Goal: Task Accomplishment & Management: Manage account settings

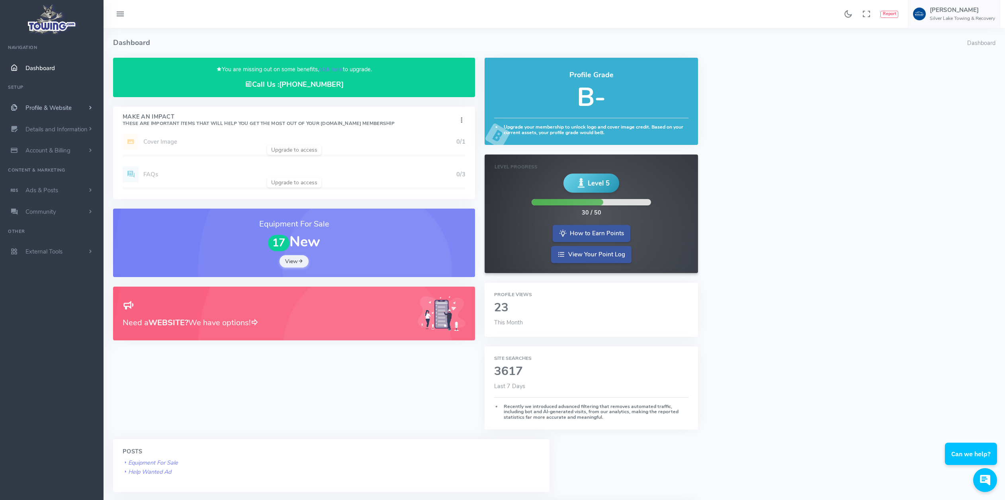
click at [67, 102] on link "Profile & Website" at bounding box center [52, 108] width 104 height 22
click at [41, 145] on small "What service you provide" at bounding box center [61, 144] width 71 height 15
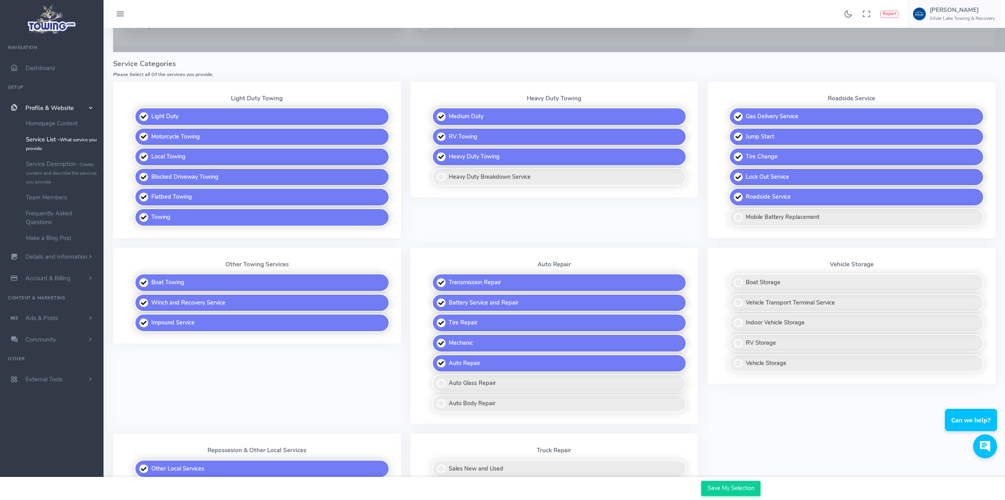
scroll to position [199, 0]
click at [42, 173] on small "Create content and describe the services you provide" at bounding box center [61, 173] width 71 height 24
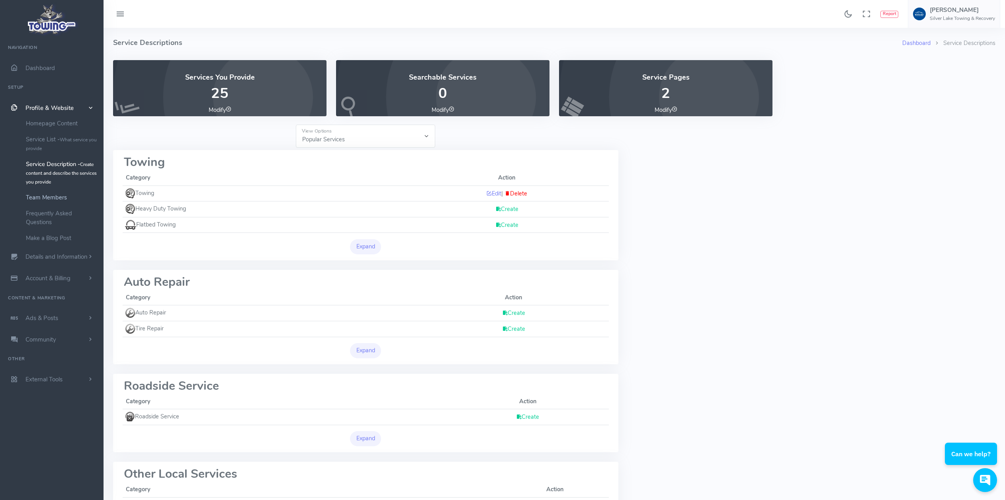
click at [54, 196] on link "Team Members" at bounding box center [62, 198] width 84 height 16
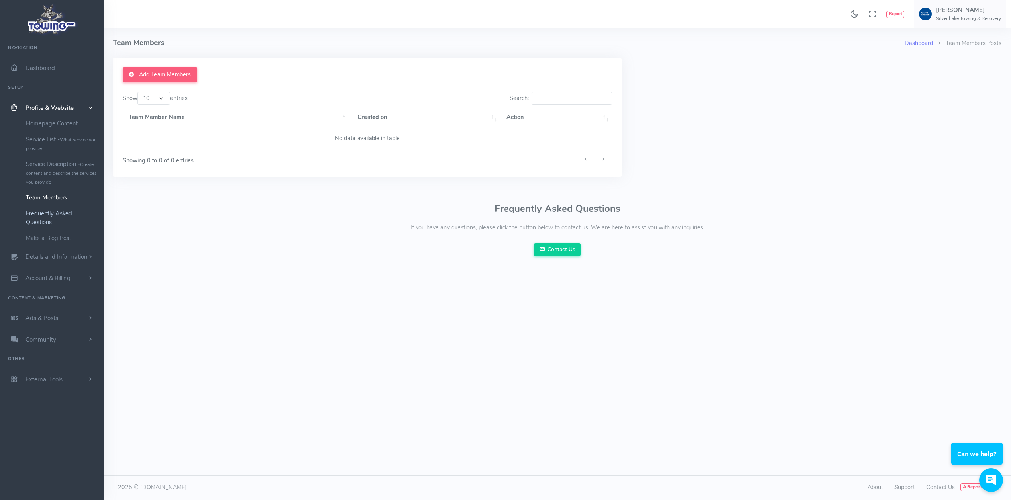
click at [46, 219] on link "Frequently Asked Questions" at bounding box center [62, 218] width 84 height 25
click at [54, 240] on link "Make a Blog Post" at bounding box center [62, 238] width 84 height 16
click at [55, 258] on span "Details and Information" at bounding box center [56, 257] width 62 height 8
click at [59, 159] on small "Search Engine Settings" at bounding box center [64, 161] width 49 height 6
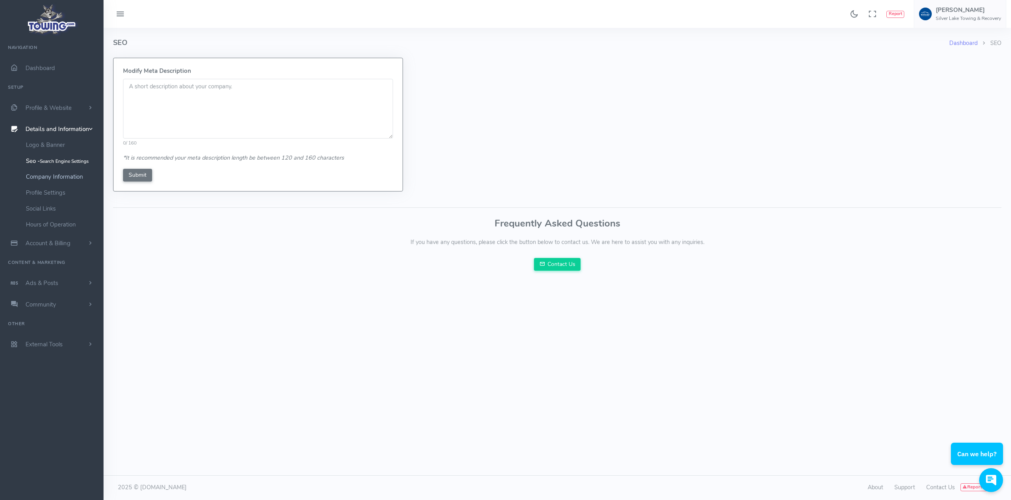
click at [59, 176] on link "Company Information" at bounding box center [62, 177] width 84 height 16
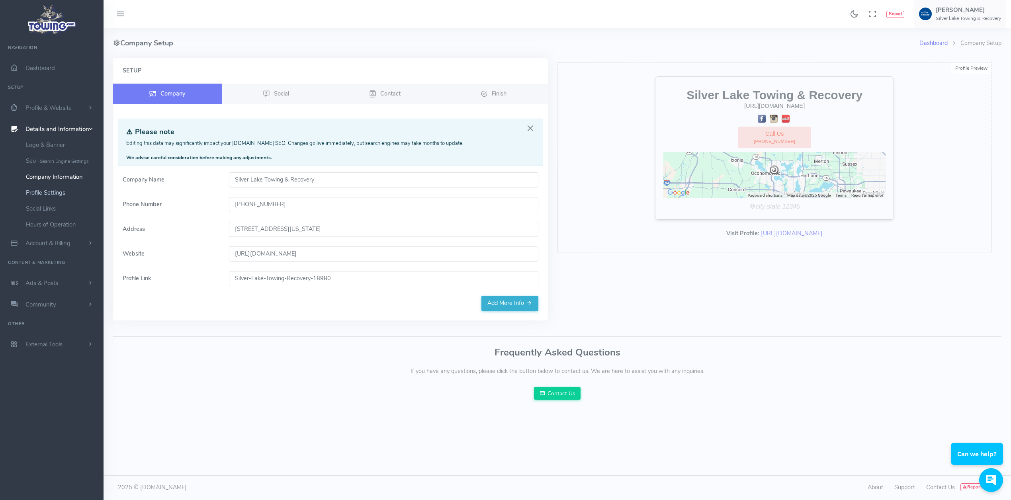
click at [53, 193] on link "Profile Settings" at bounding box center [62, 193] width 84 height 16
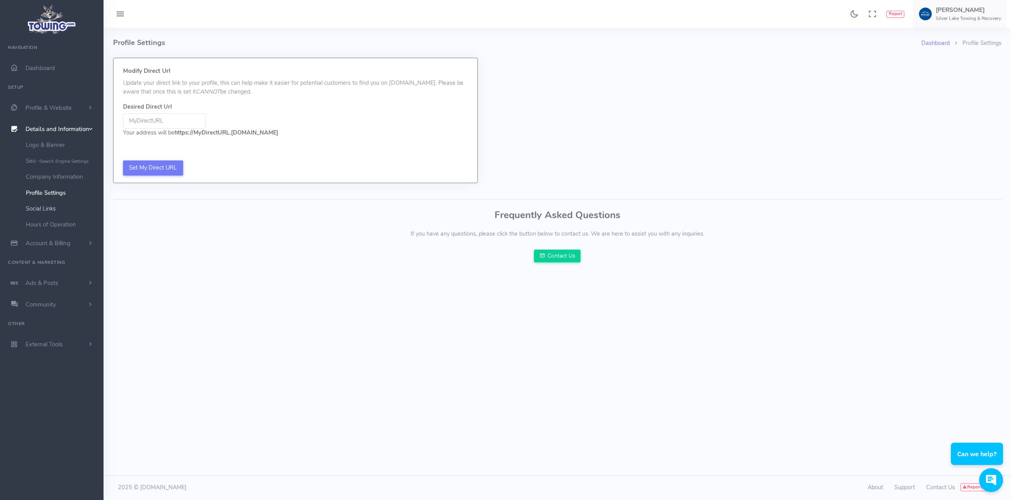
click at [43, 211] on link "Social Links" at bounding box center [62, 209] width 84 height 16
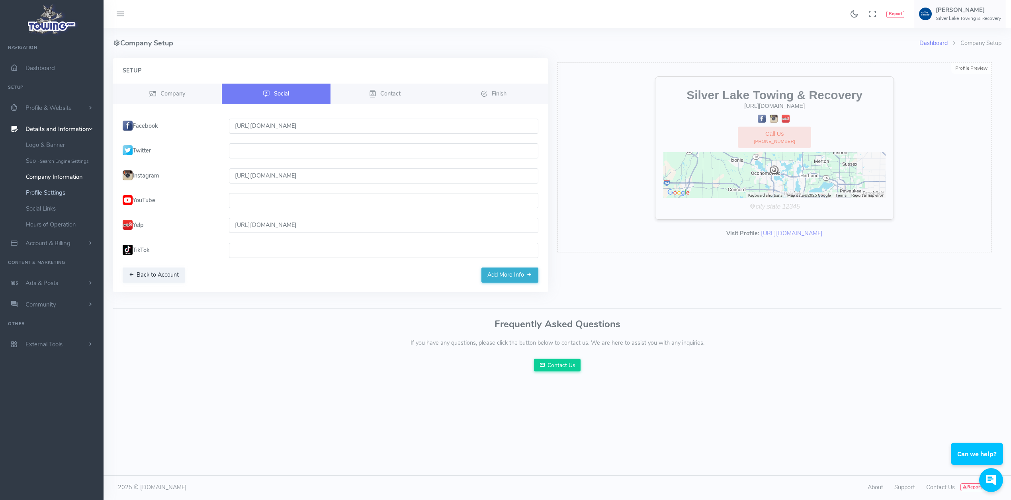
click at [54, 194] on link "Profile Settings" at bounding box center [62, 193] width 84 height 16
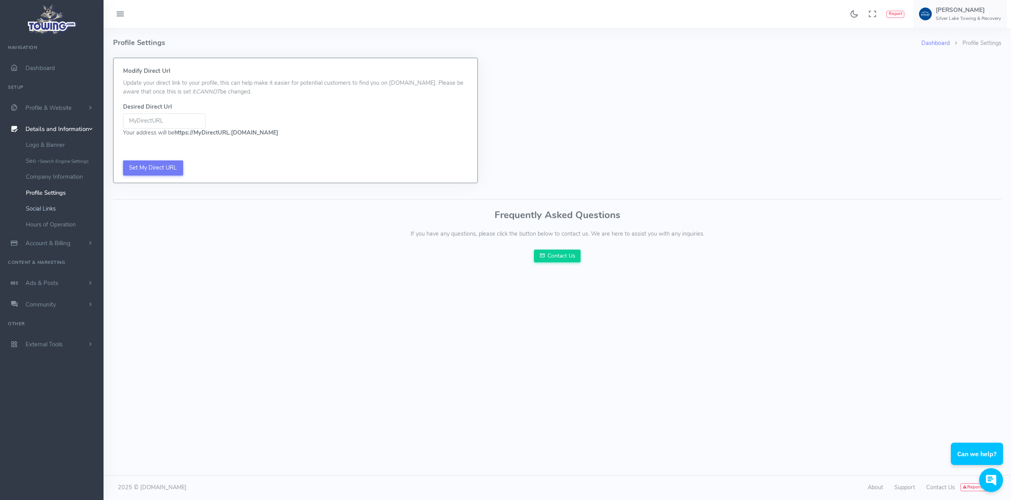
click at [43, 207] on link "Social Links" at bounding box center [62, 209] width 84 height 16
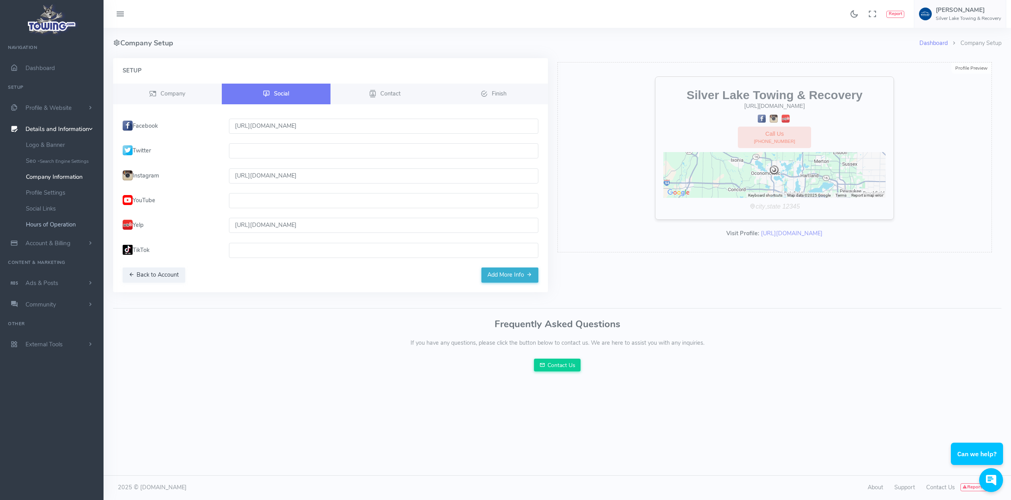
click at [59, 225] on link "Hours of Operation" at bounding box center [62, 225] width 84 height 16
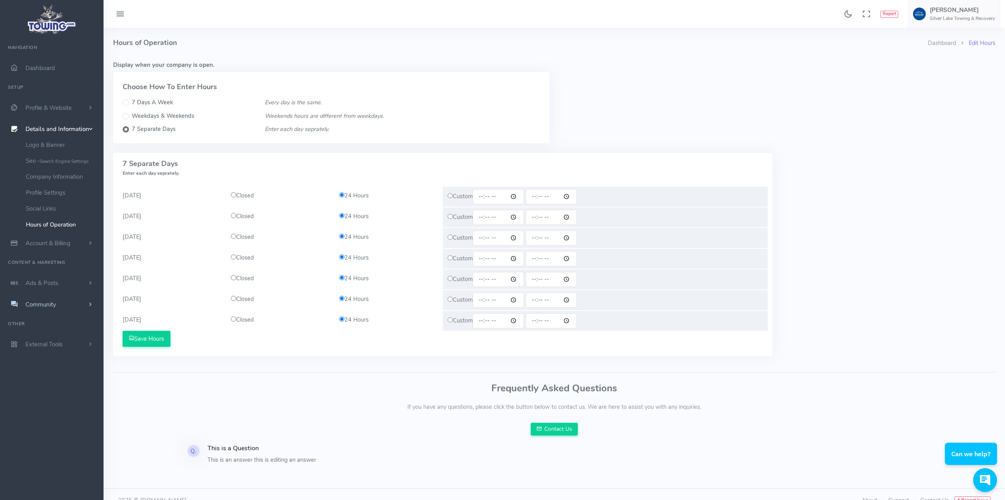
click at [56, 303] on span "Community" at bounding box center [40, 305] width 31 height 8
click at [49, 226] on link "Publicly Answer Questions" at bounding box center [62, 227] width 84 height 16
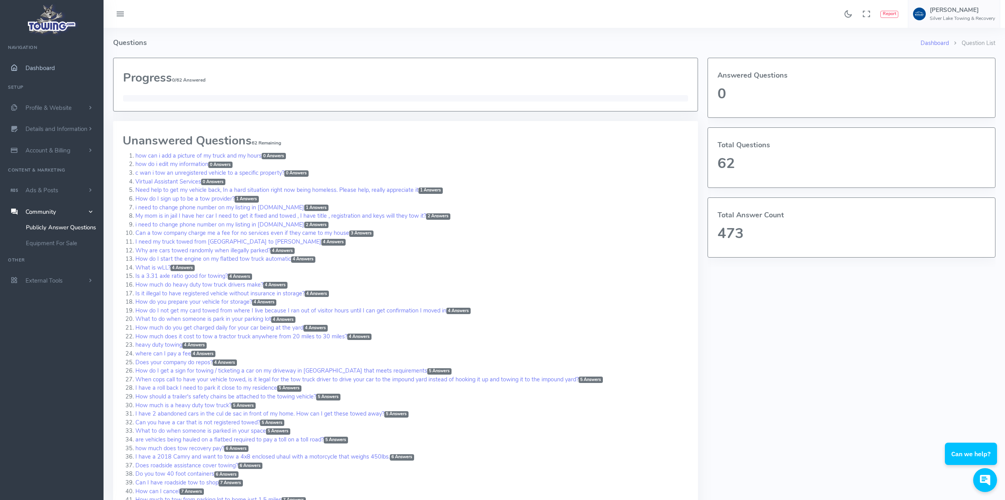
click at [38, 64] on span "Dashboard" at bounding box center [39, 68] width 29 height 8
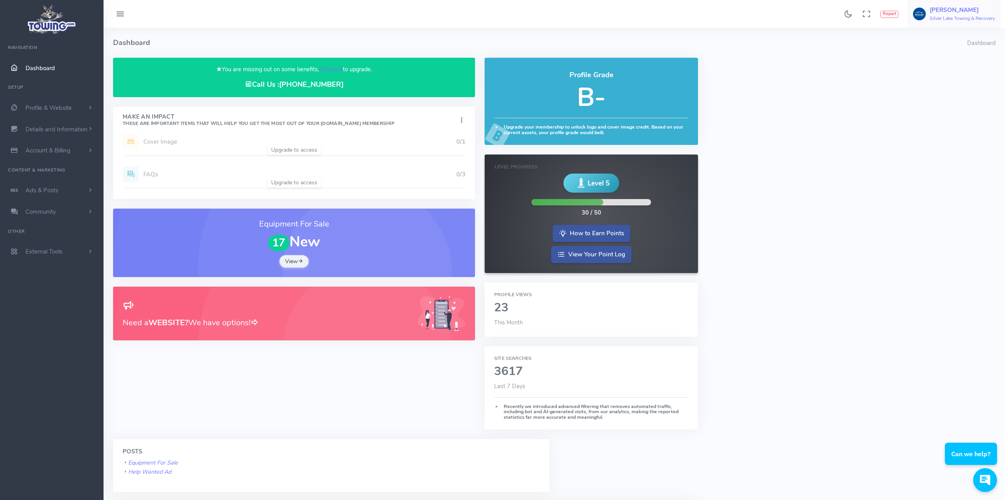
click at [973, 18] on h6 "Silver Lake Towing & Recovery" at bounding box center [962, 18] width 65 height 5
click at [968, 53] on link "Account Settings" at bounding box center [961, 48] width 78 height 14
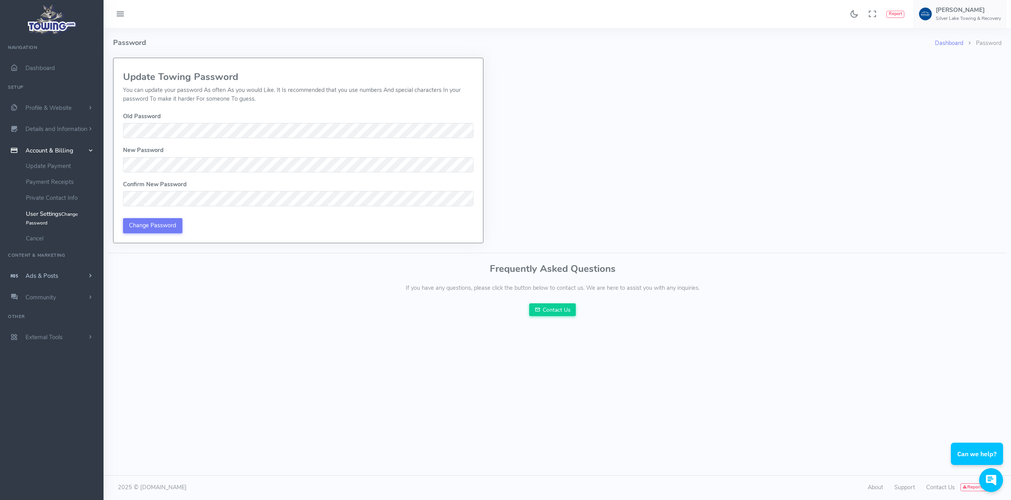
click at [54, 276] on span "Ads & Posts" at bounding box center [41, 276] width 33 height 8
click at [49, 238] on span "Community" at bounding box center [40, 241] width 31 height 8
click at [35, 106] on span "Profile & Website" at bounding box center [48, 108] width 46 height 8
click at [53, 123] on link "Homepage Content" at bounding box center [62, 123] width 84 height 16
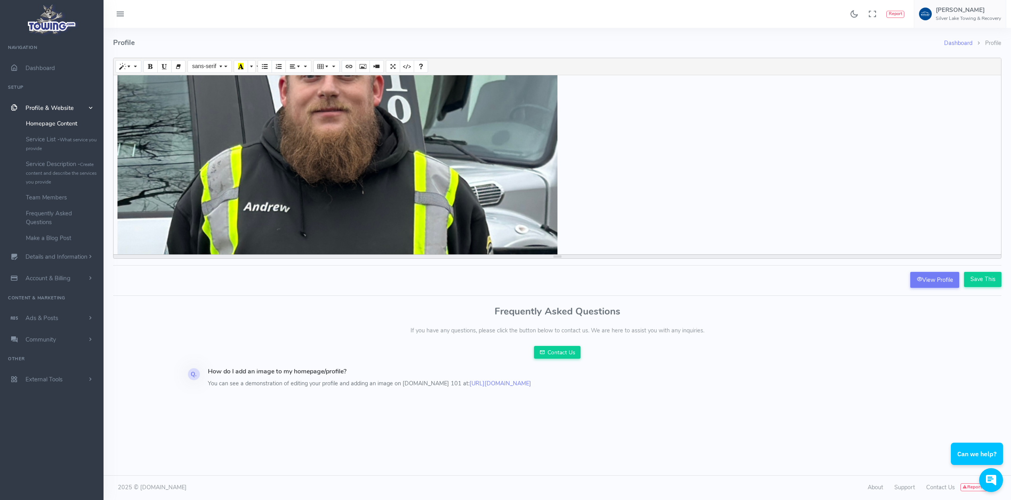
scroll to position [1832, 0]
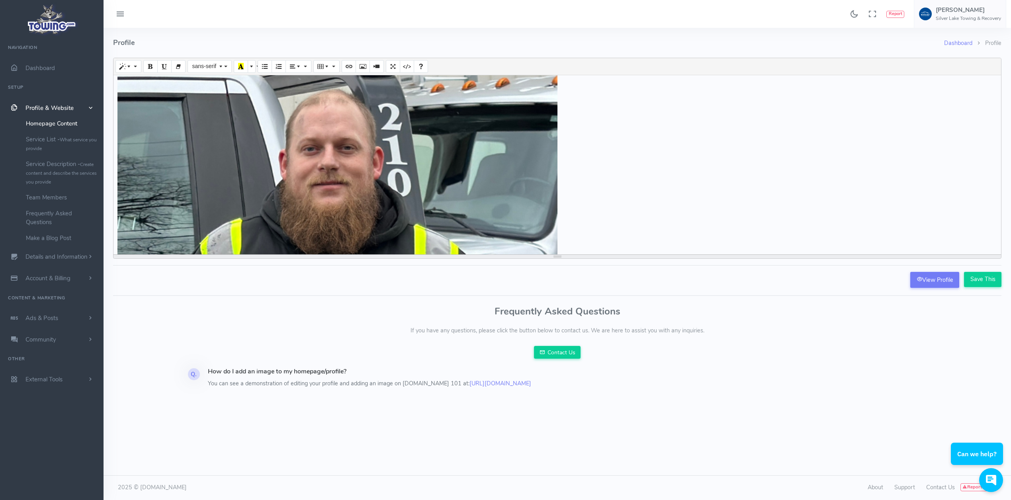
click at [351, 154] on div "Create your long description..." at bounding box center [558, 164] width 888 height 179
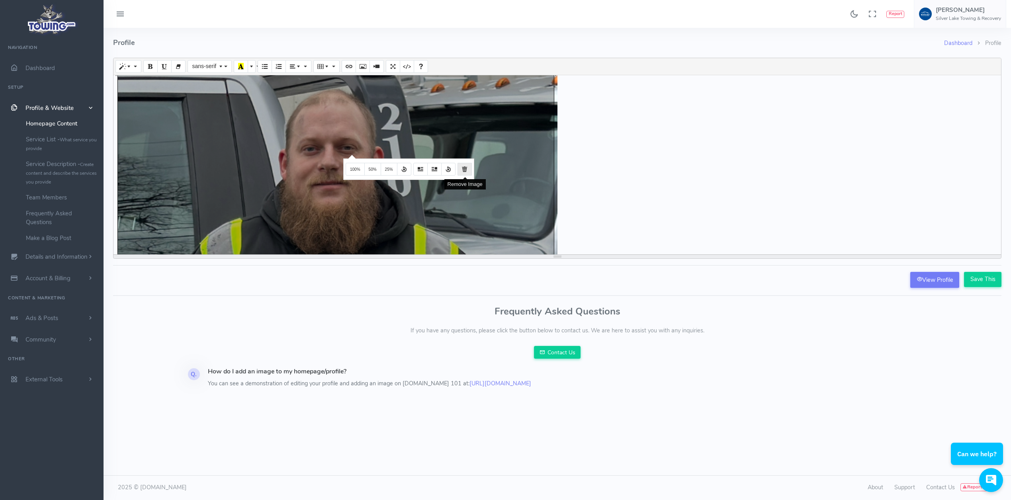
click at [464, 168] on icon "Remove Image" at bounding box center [465, 169] width 6 height 6
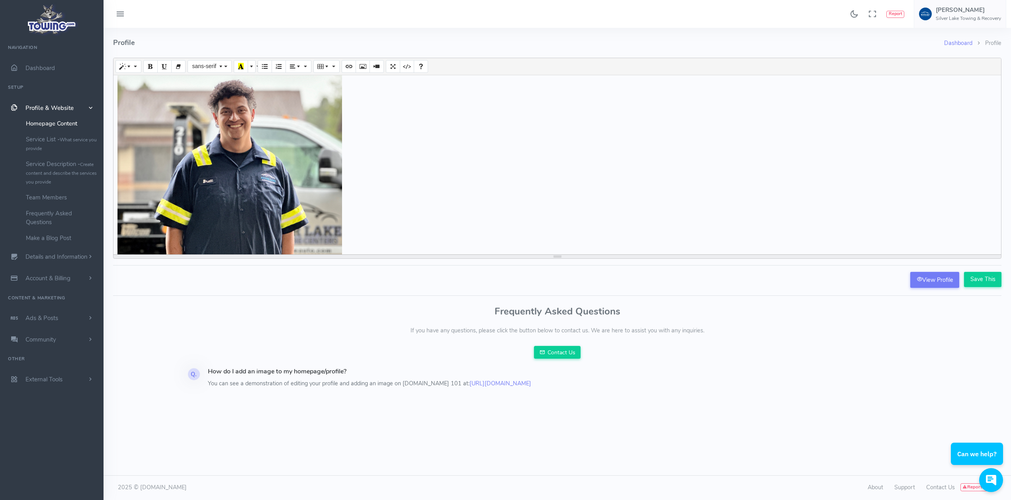
scroll to position [1671, 0]
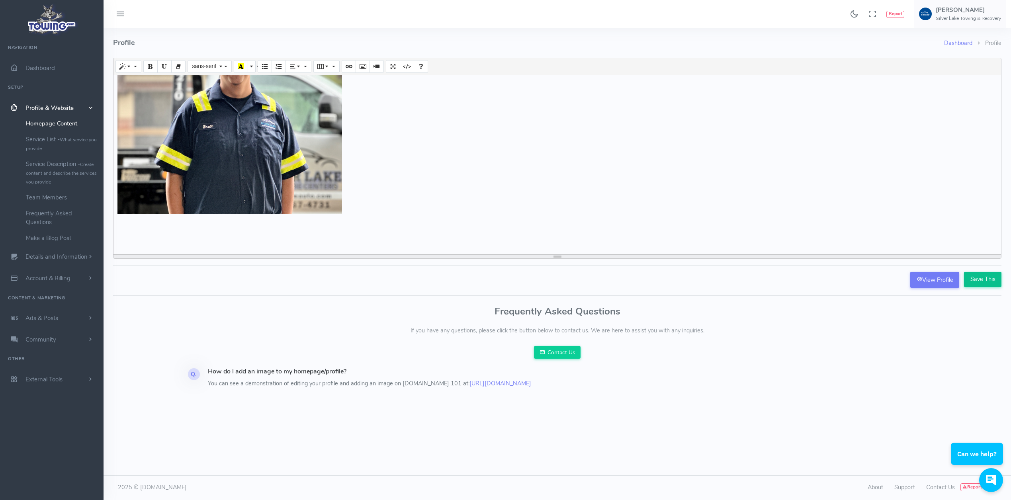
click at [982, 286] on input "Save This" at bounding box center [982, 279] width 37 height 15
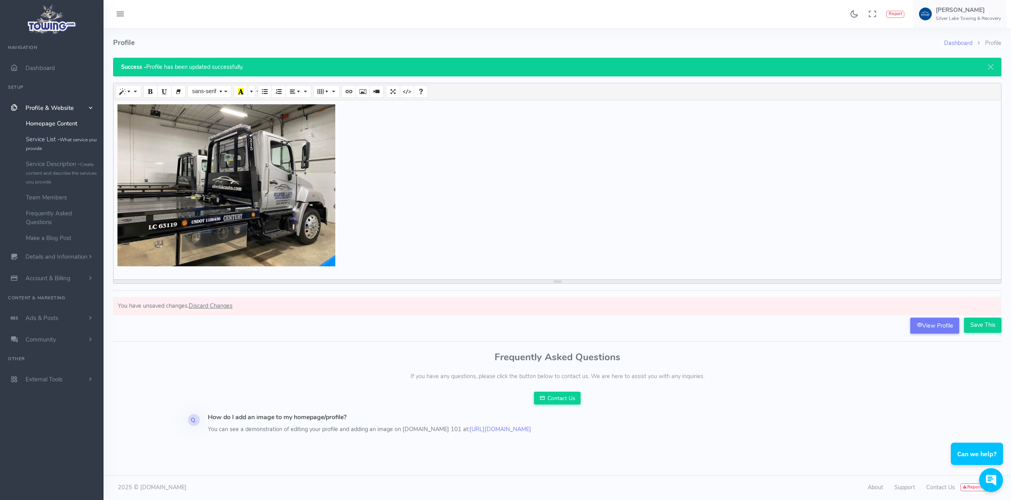
click at [44, 141] on link "Service List - What service you provide" at bounding box center [62, 143] width 84 height 25
